Goal: Information Seeking & Learning: Check status

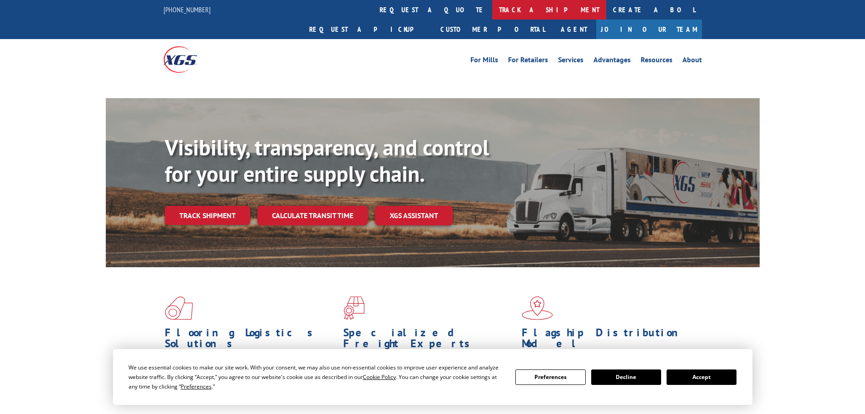
click at [492, 8] on link "track a shipment" at bounding box center [549, 10] width 114 height 20
click at [492, 12] on link "track a shipment" at bounding box center [549, 10] width 114 height 20
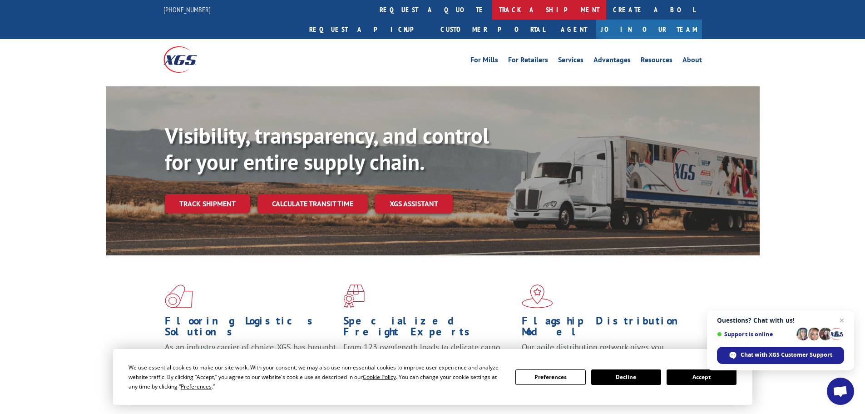
click at [492, 10] on link "track a shipment" at bounding box center [549, 10] width 114 height 20
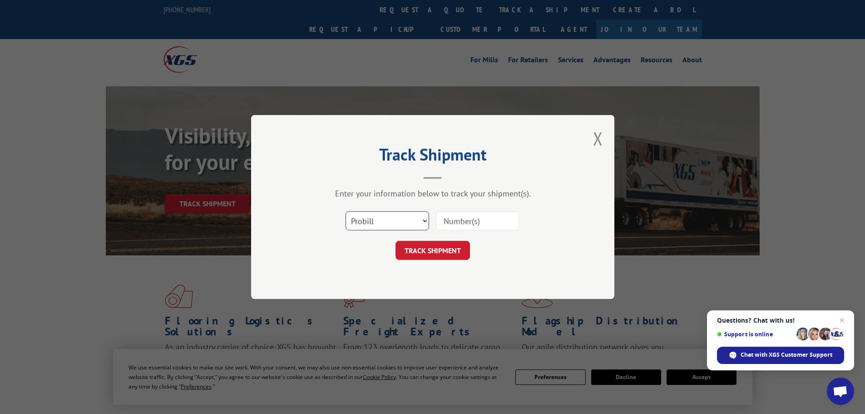
drag, startPoint x: 387, startPoint y: 223, endPoint x: 387, endPoint y: 229, distance: 5.5
click at [387, 223] on select "Select category... Probill BOL PO" at bounding box center [388, 220] width 84 height 19
select select "po"
click at [346, 211] on select "Select category... Probill BOL PO" at bounding box center [388, 220] width 84 height 19
paste input "43533305"
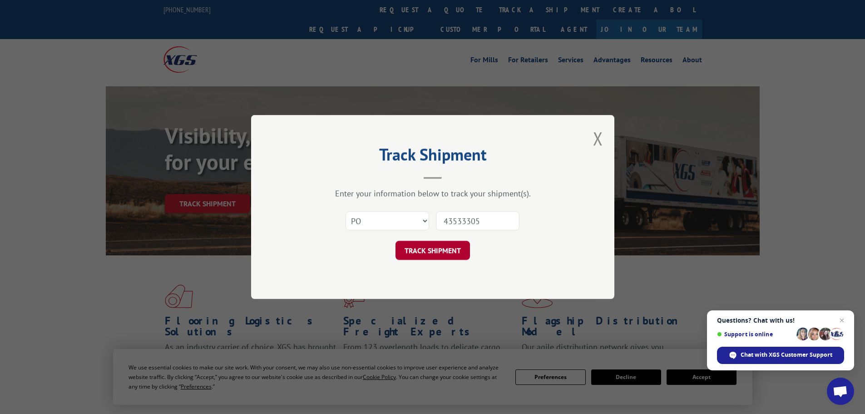
type input "43533305"
click at [461, 252] on button "TRACK SHIPMENT" at bounding box center [433, 250] width 74 height 19
